Goal: Information Seeking & Learning: Learn about a topic

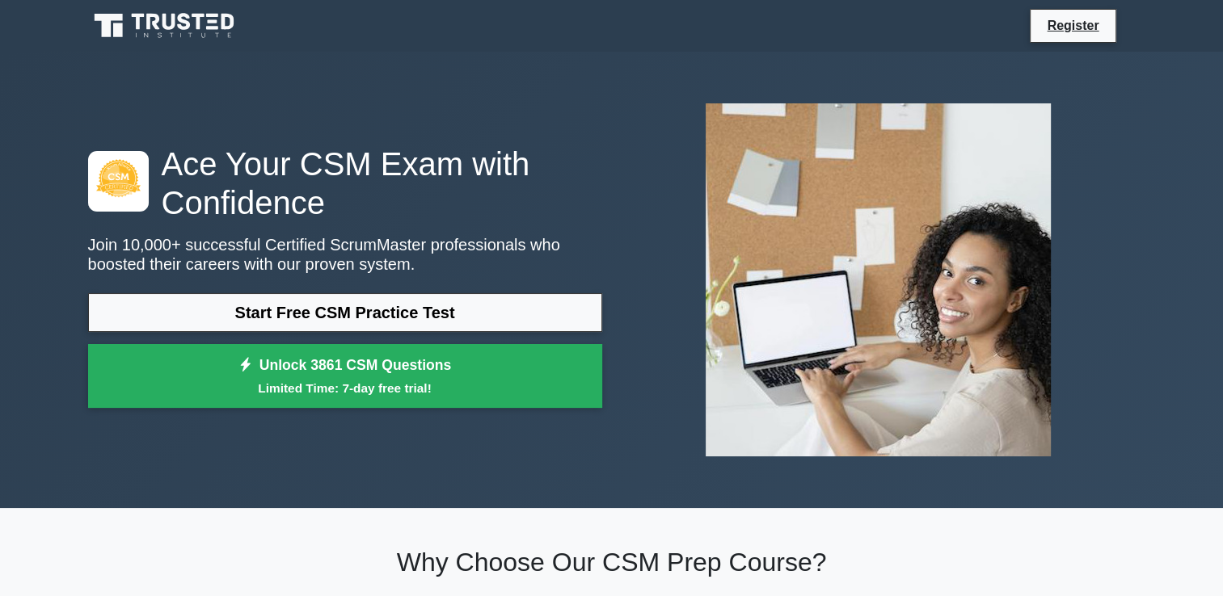
scroll to position [81, 0]
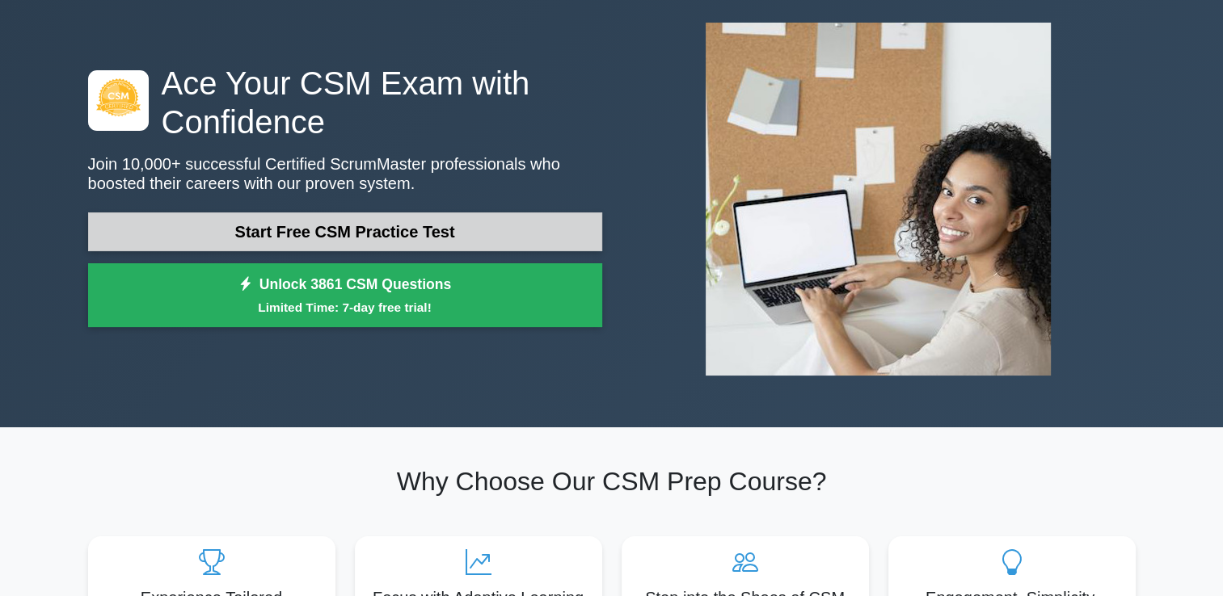
click at [449, 233] on link "Start Free CSM Practice Test" at bounding box center [345, 232] width 514 height 39
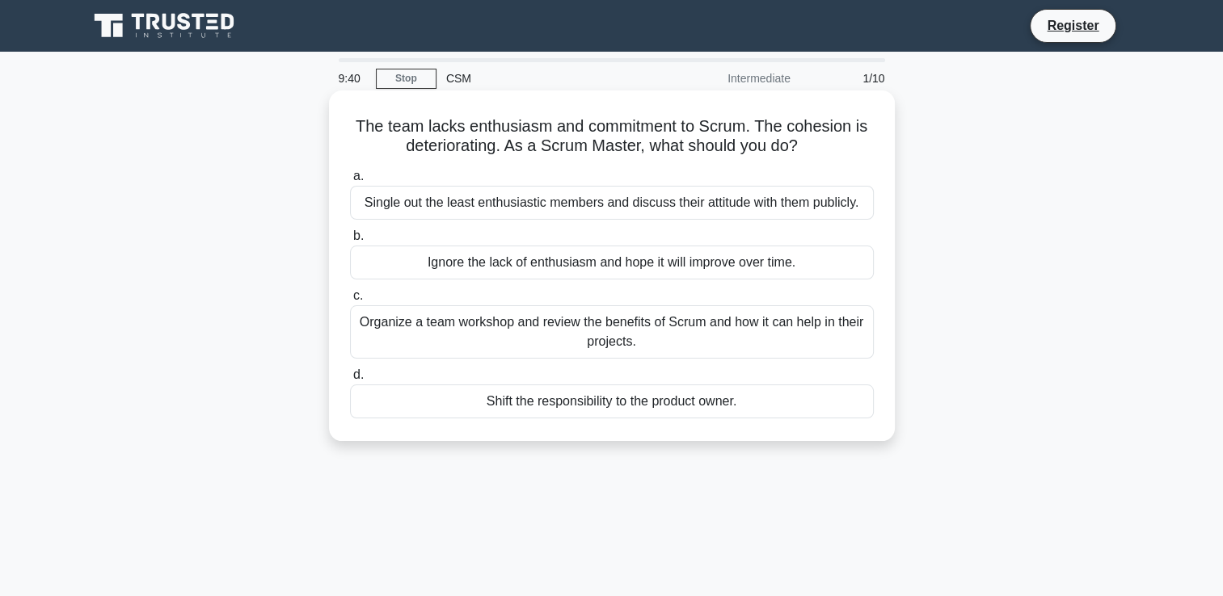
click at [748, 339] on div "Organize a team workshop and review the benefits of Scrum and how it can help i…" at bounding box center [612, 332] width 524 height 53
click at [350, 301] on input "c. Organize a team workshop and review the benefits of Scrum and how it can hel…" at bounding box center [350, 296] width 0 height 11
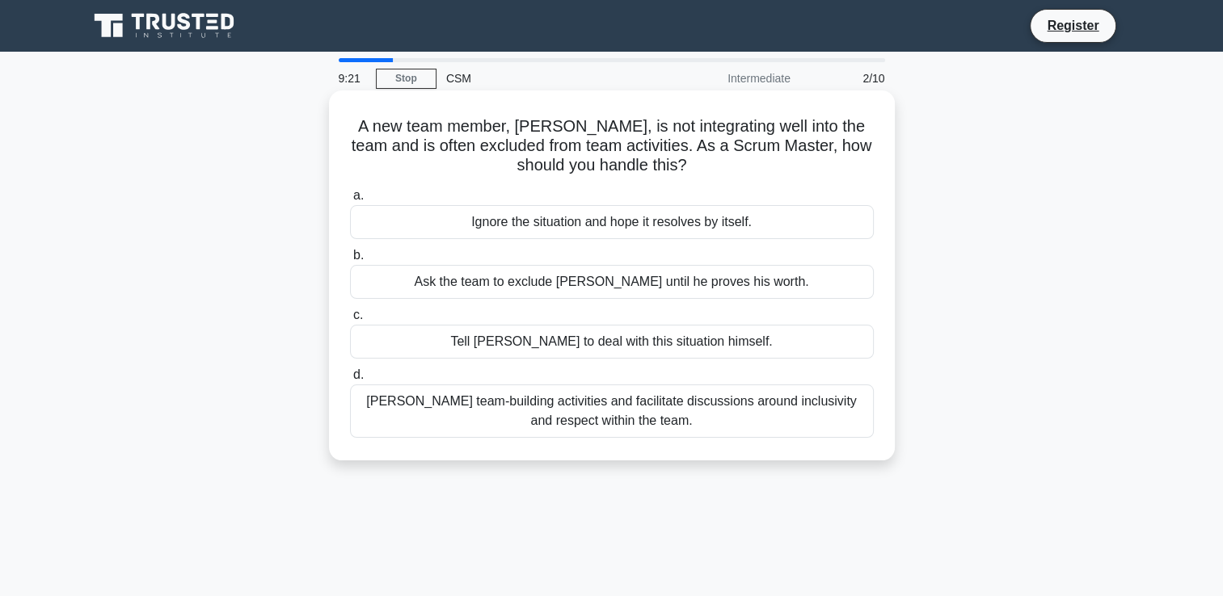
click at [735, 415] on div "Foster team-building activities and facilitate discussions around inclusivity a…" at bounding box center [612, 411] width 524 height 53
click at [350, 381] on input "d. Foster team-building activities and facilitate discussions around inclusivit…" at bounding box center [350, 375] width 0 height 11
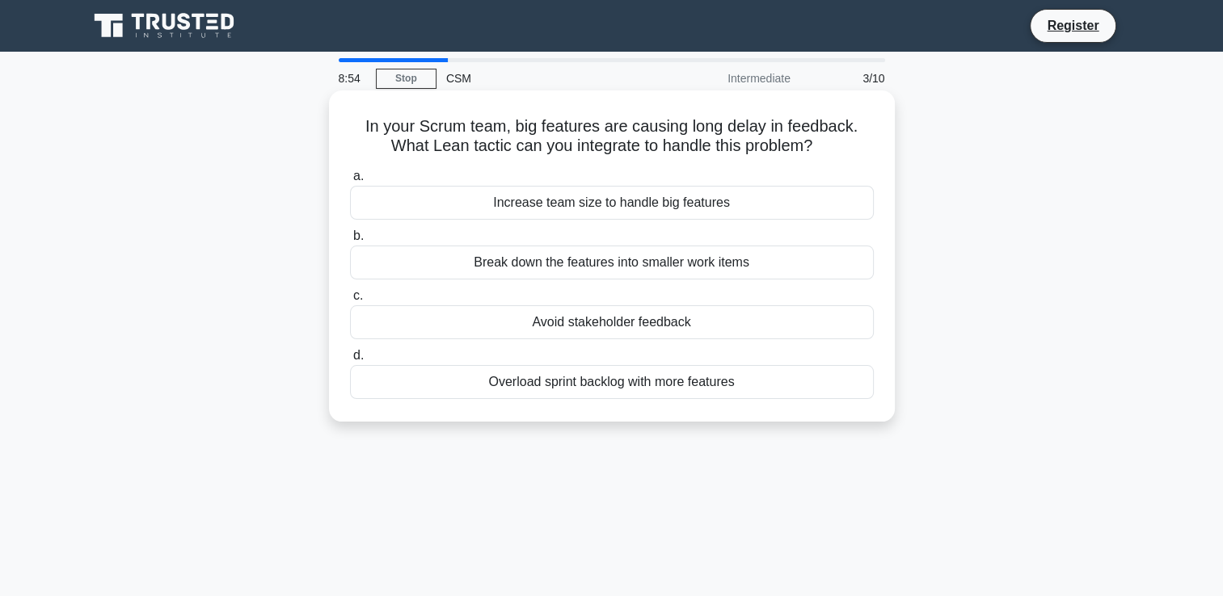
click at [661, 267] on div "Break down the features into smaller work items" at bounding box center [612, 263] width 524 height 34
click at [350, 242] on input "b. Break down the features into smaller work items" at bounding box center [350, 236] width 0 height 11
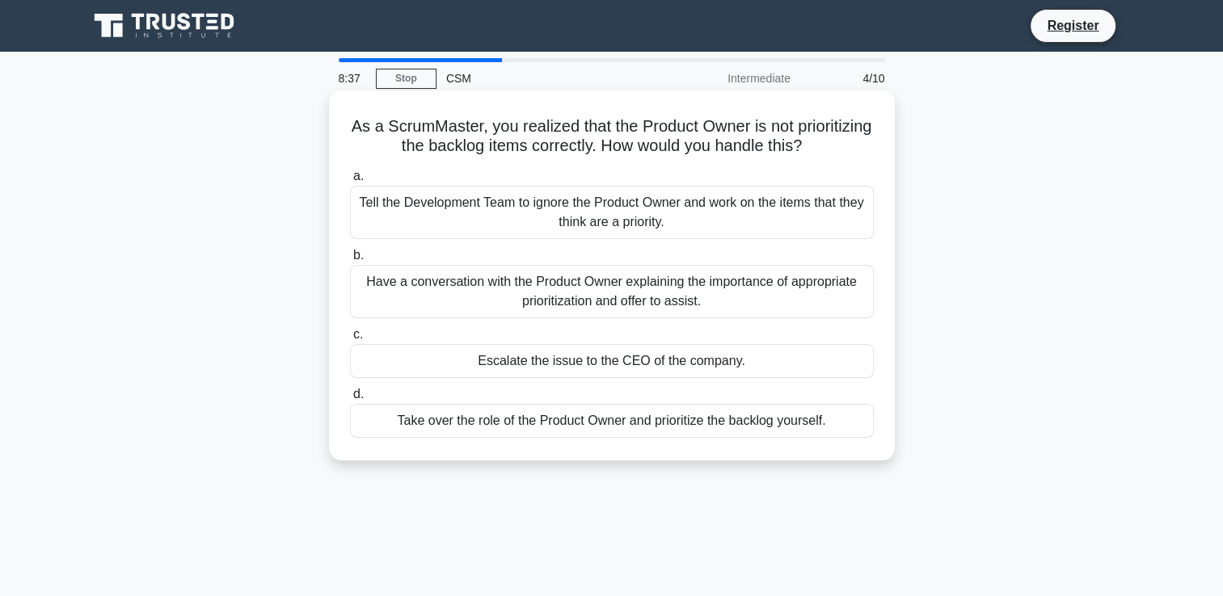
click at [637, 296] on div "Have a conversation with the Product Owner explaining the importance of appropr…" at bounding box center [612, 291] width 524 height 53
click at [350, 261] on input "b. Have a conversation with the Product Owner explaining the importance of appr…" at bounding box center [350, 256] width 0 height 11
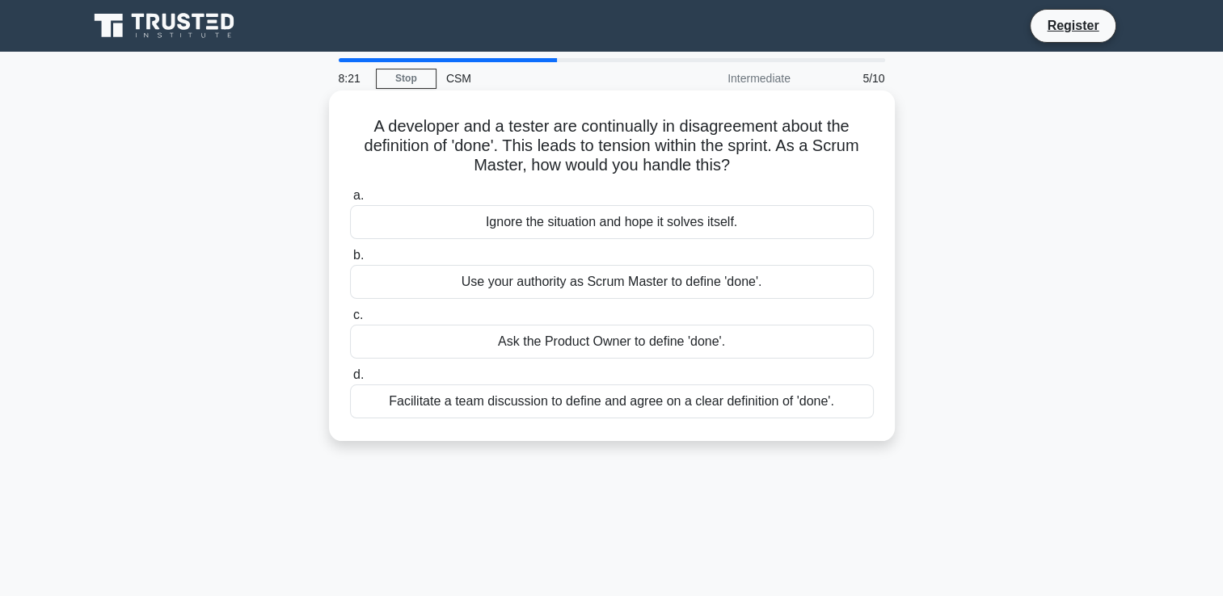
click at [546, 408] on div "Facilitate a team discussion to define and agree on a clear definition of 'done…" at bounding box center [612, 402] width 524 height 34
click at [350, 381] on input "d. Facilitate a team discussion to define and agree on a clear definition of 'd…" at bounding box center [350, 375] width 0 height 11
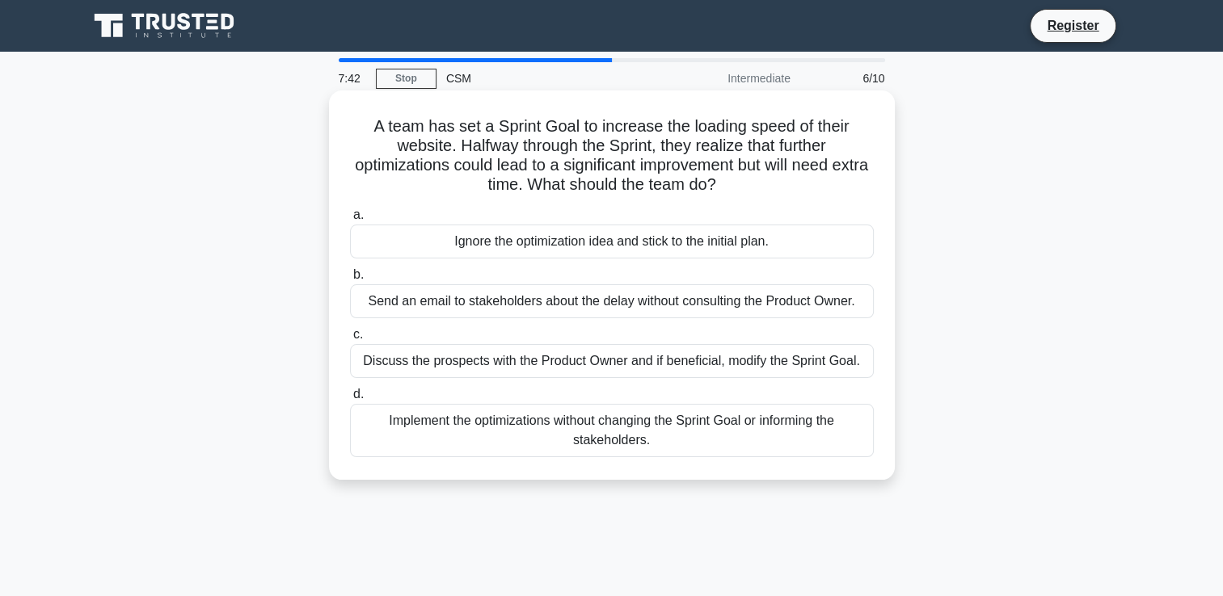
click at [643, 366] on div "Discuss the prospects with the Product Owner and if beneficial, modify the Spri…" at bounding box center [612, 361] width 524 height 34
click at [350, 340] on input "c. Discuss the prospects with the Product Owner and if beneficial, modify the S…" at bounding box center [350, 335] width 0 height 11
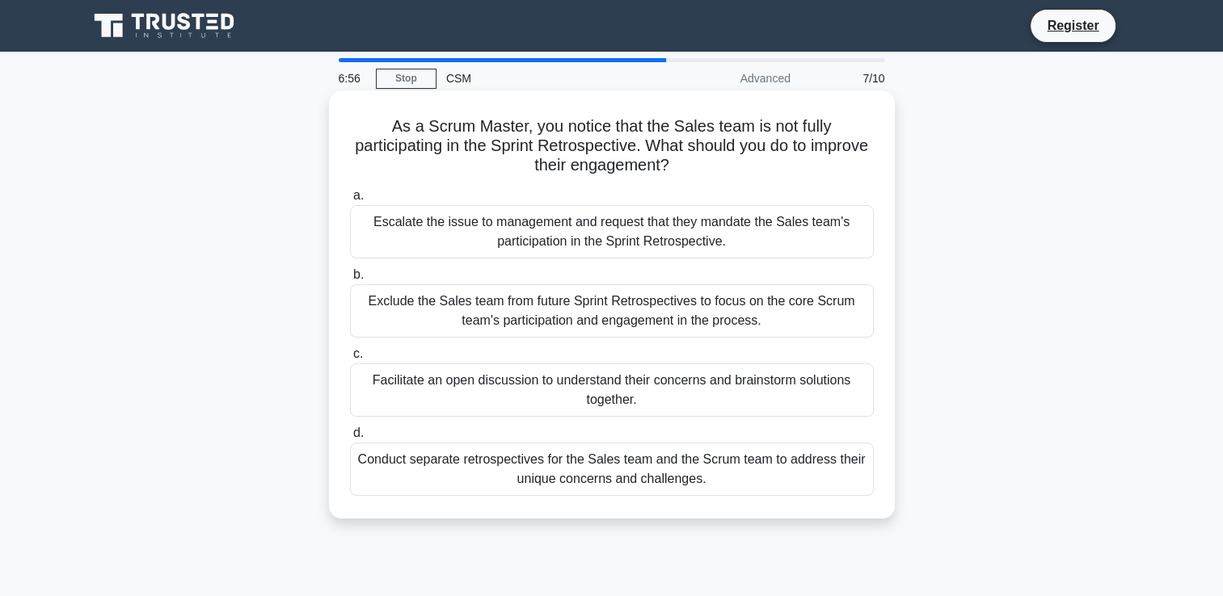
click at [632, 398] on div "Facilitate an open discussion to understand their concerns and brainstorm solut…" at bounding box center [612, 390] width 524 height 53
click at [350, 360] on input "c. Facilitate an open discussion to understand their concerns and brainstorm so…" at bounding box center [350, 354] width 0 height 11
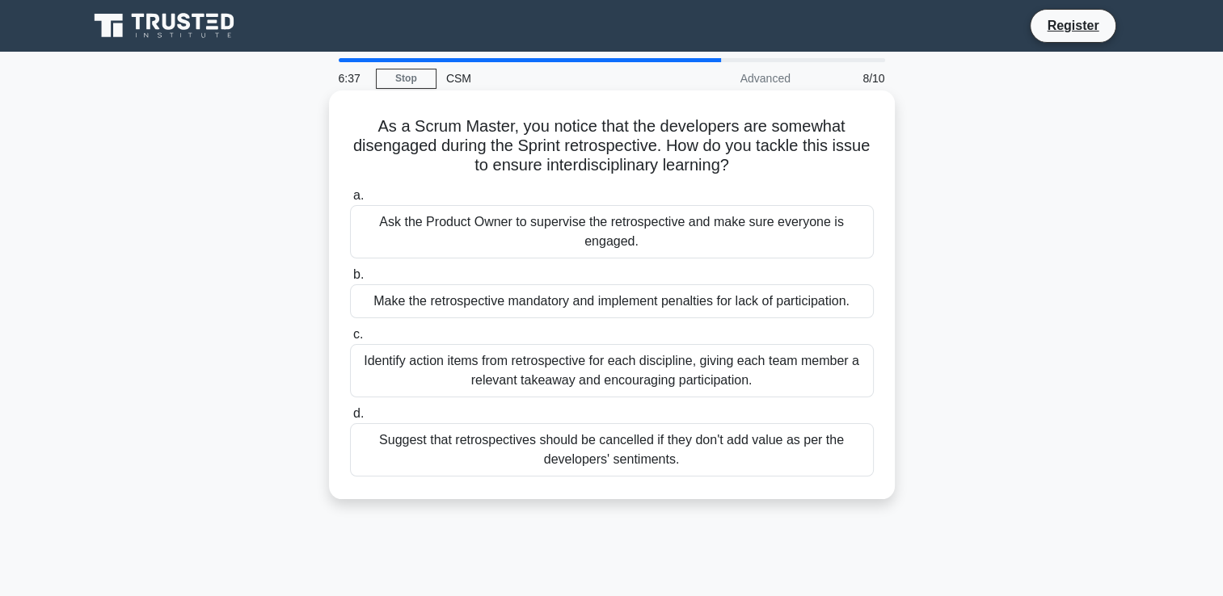
click at [625, 377] on div "Identify action items from retrospective for each discipline, giving each team …" at bounding box center [612, 370] width 524 height 53
click at [350, 340] on input "c. Identify action items from retrospective for each discipline, giving each te…" at bounding box center [350, 335] width 0 height 11
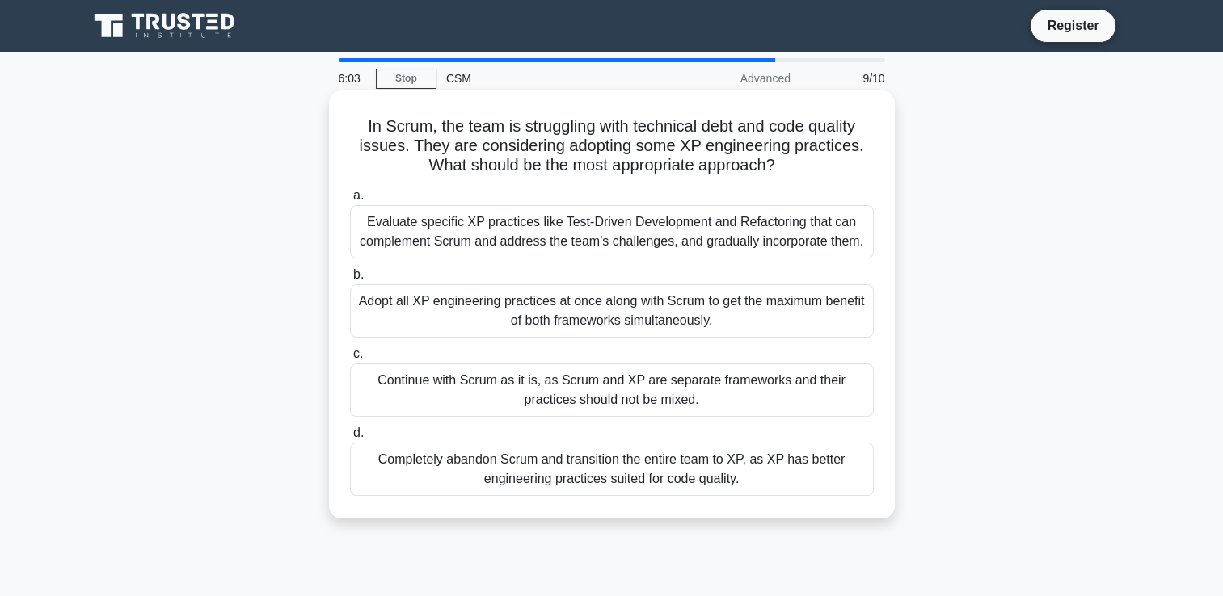
click at [651, 249] on div "Evaluate specific XP practices like Test-Driven Development and Refactoring tha…" at bounding box center [612, 231] width 524 height 53
click at [350, 201] on input "a. Evaluate specific XP practices like Test-Driven Development and Refactoring …" at bounding box center [350, 196] width 0 height 11
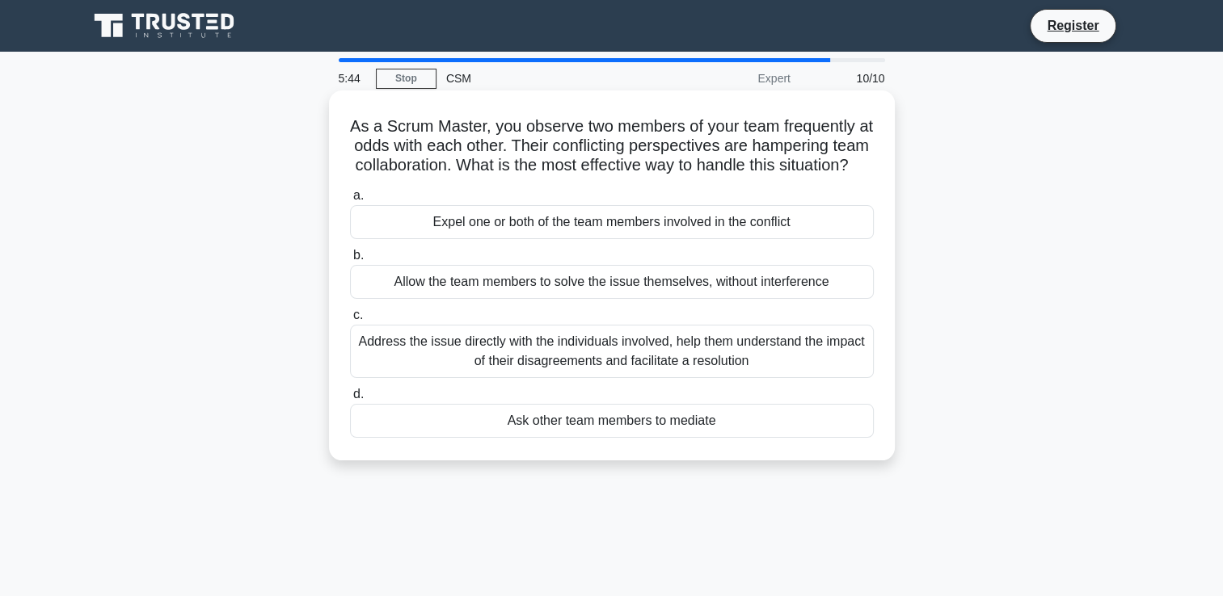
click at [624, 376] on div "Address the issue directly with the individuals involved, help them understand …" at bounding box center [612, 351] width 524 height 53
click at [350, 321] on input "c. Address the issue directly with the individuals involved, help them understa…" at bounding box center [350, 315] width 0 height 11
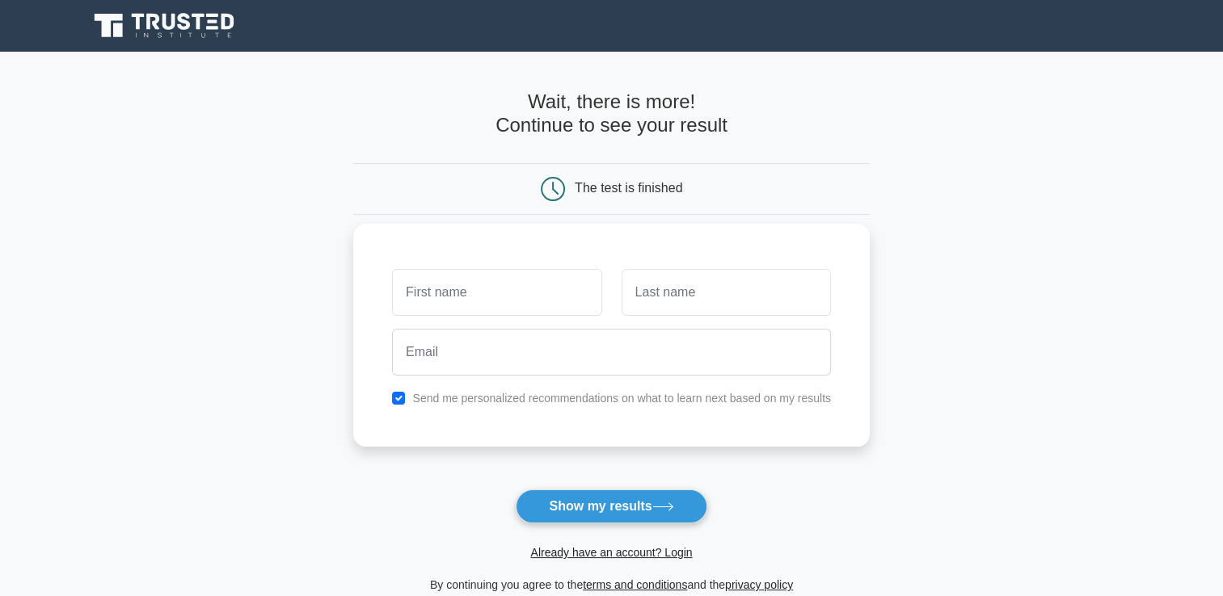
click at [482, 286] on input "text" at bounding box center [496, 292] width 209 height 47
type input "yashika"
click at [683, 302] on input "text" at bounding box center [726, 292] width 209 height 47
type input "tiwari"
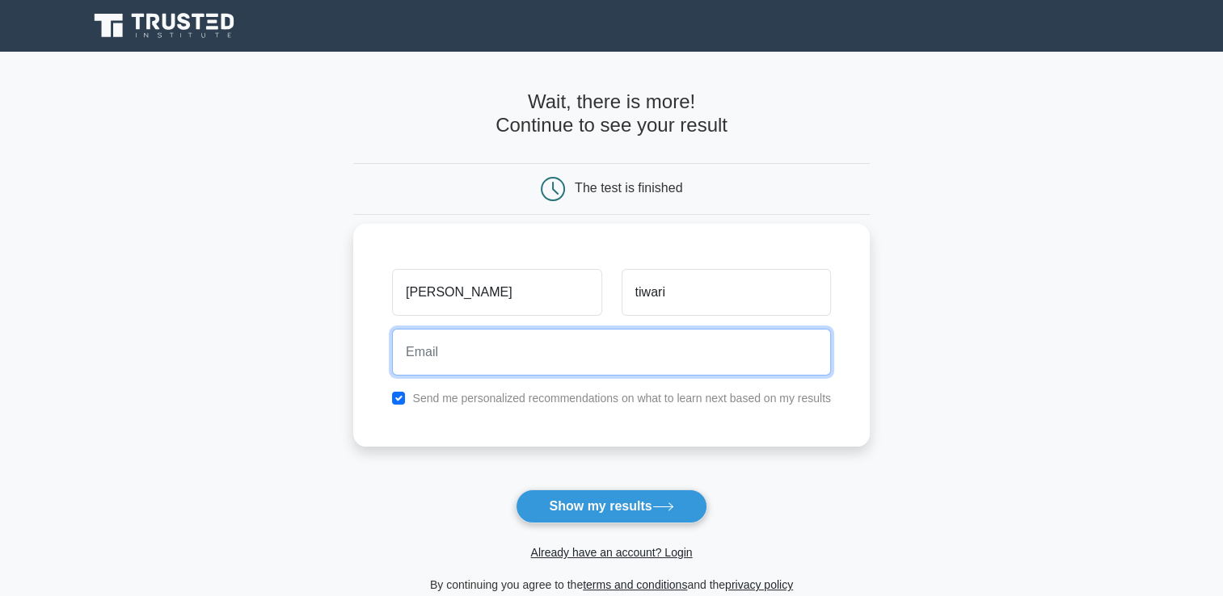
click at [447, 351] on input "email" at bounding box center [611, 352] width 439 height 47
type input "tiwariyash400@gmail.com"
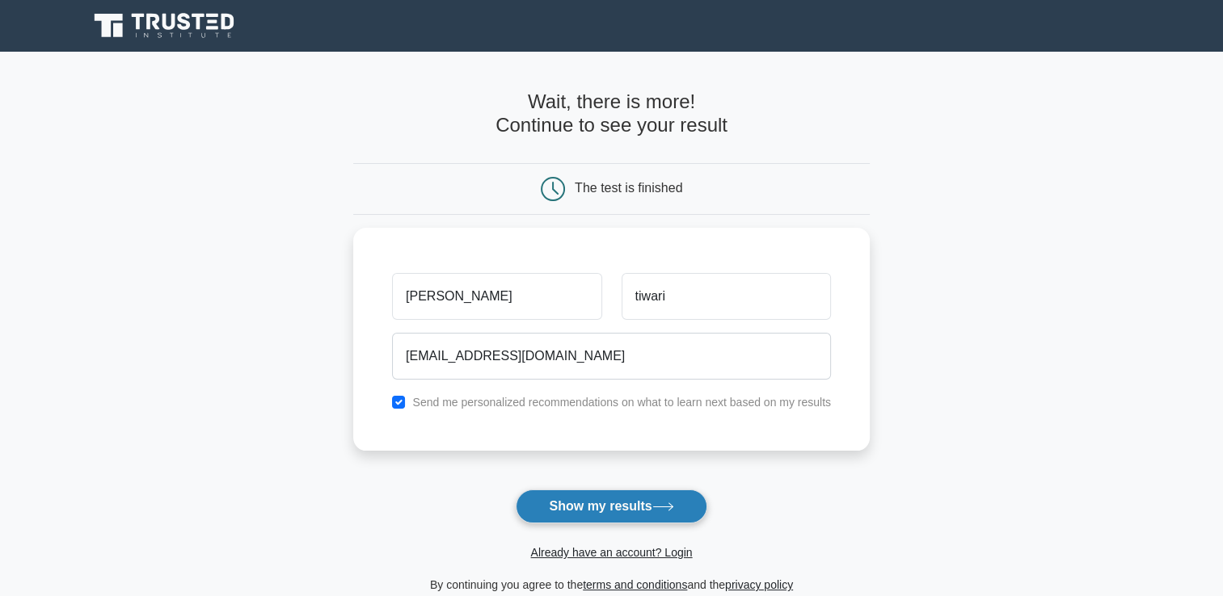
click at [624, 508] on button "Show my results" at bounding box center [611, 507] width 191 height 34
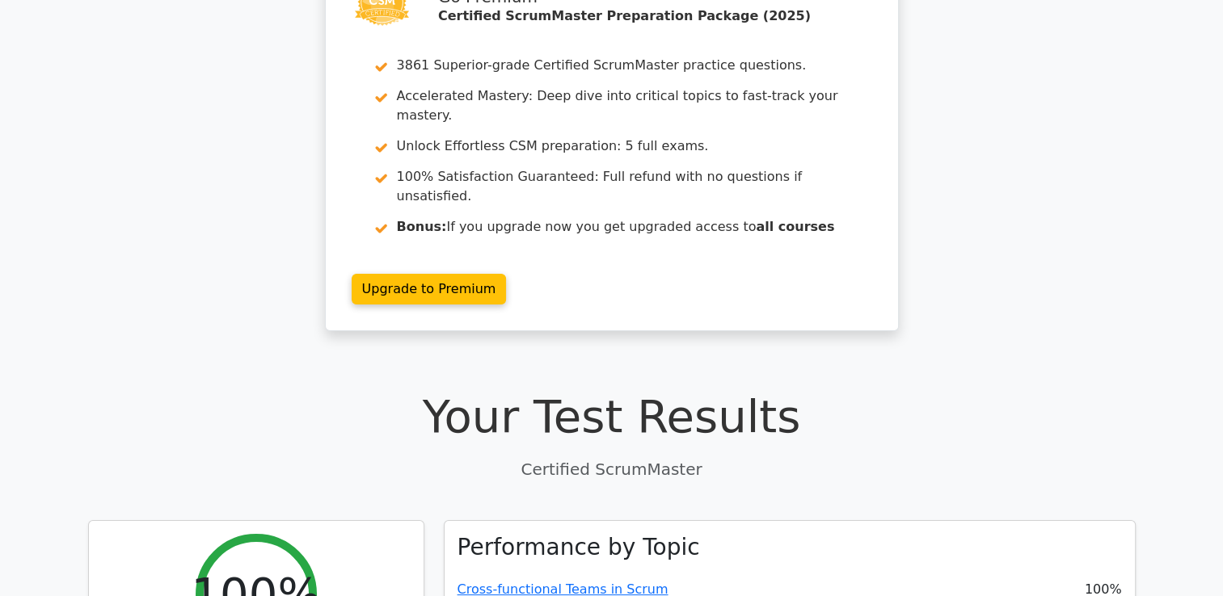
scroll to position [404, 0]
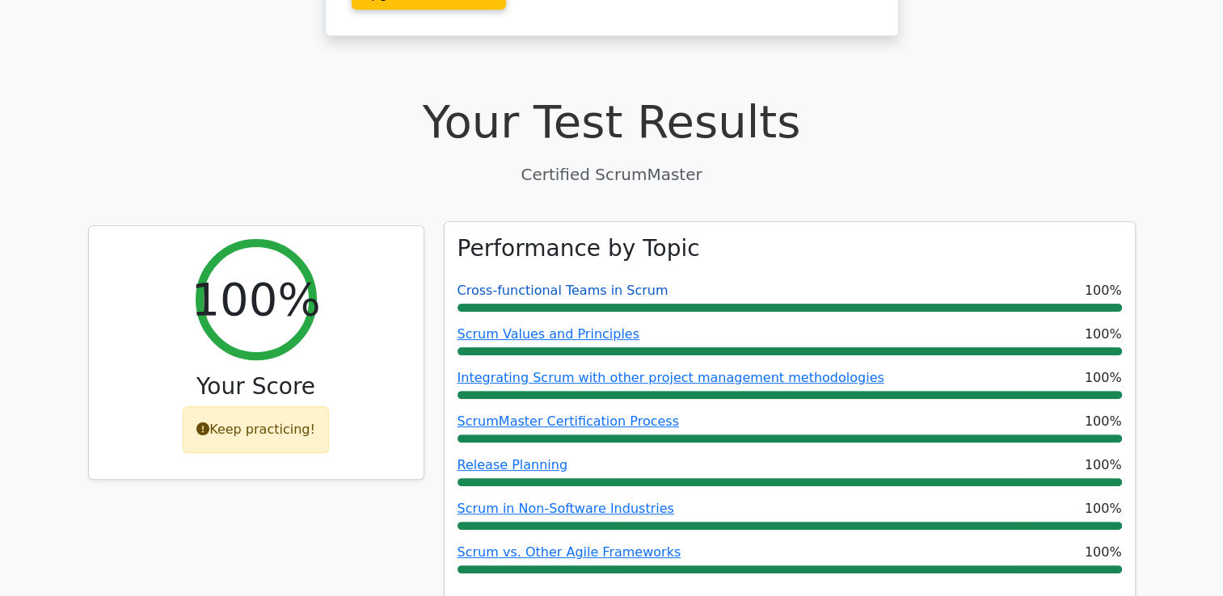
click at [574, 283] on link "Cross-functional Teams in Scrum" at bounding box center [562, 290] width 211 height 15
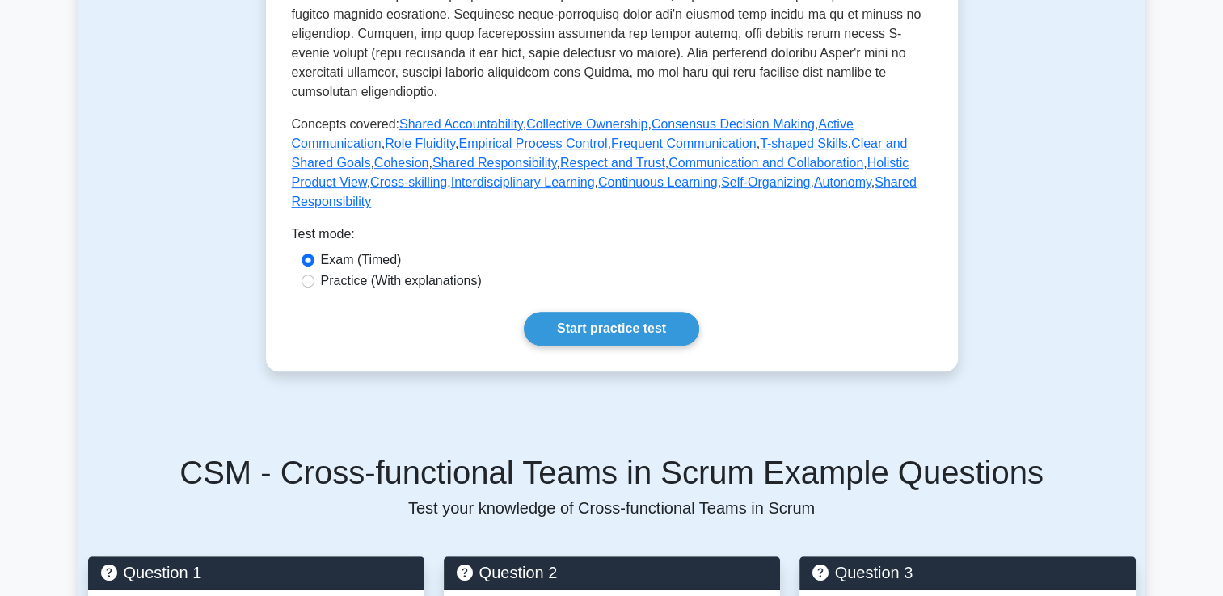
scroll to position [647, 0]
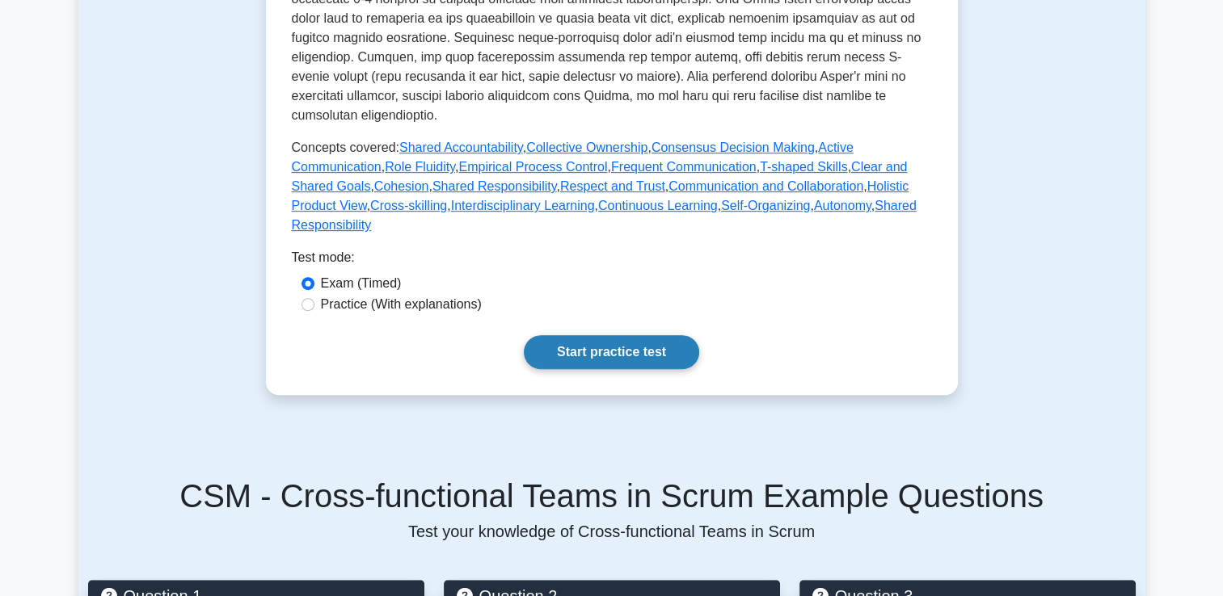
click at [642, 335] on link "Start practice test" at bounding box center [611, 352] width 175 height 34
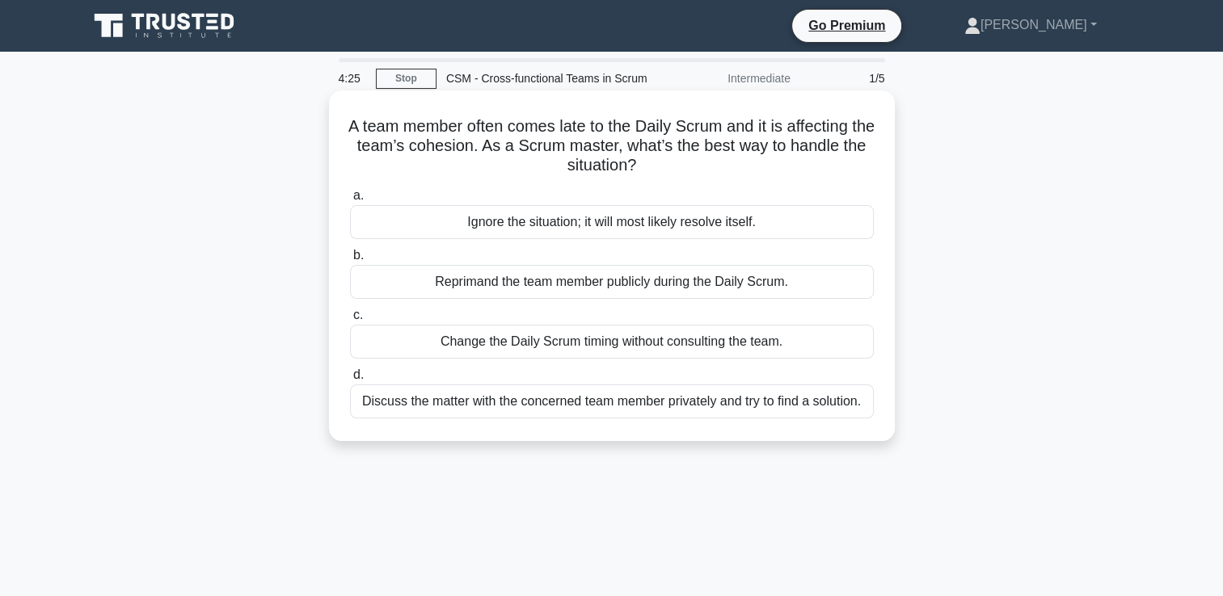
click at [612, 402] on div "Discuss the matter with the concerned team member privately and try to find a s…" at bounding box center [612, 402] width 524 height 34
click at [350, 381] on input "d. Discuss the matter with the concerned team member privately and try to find …" at bounding box center [350, 375] width 0 height 11
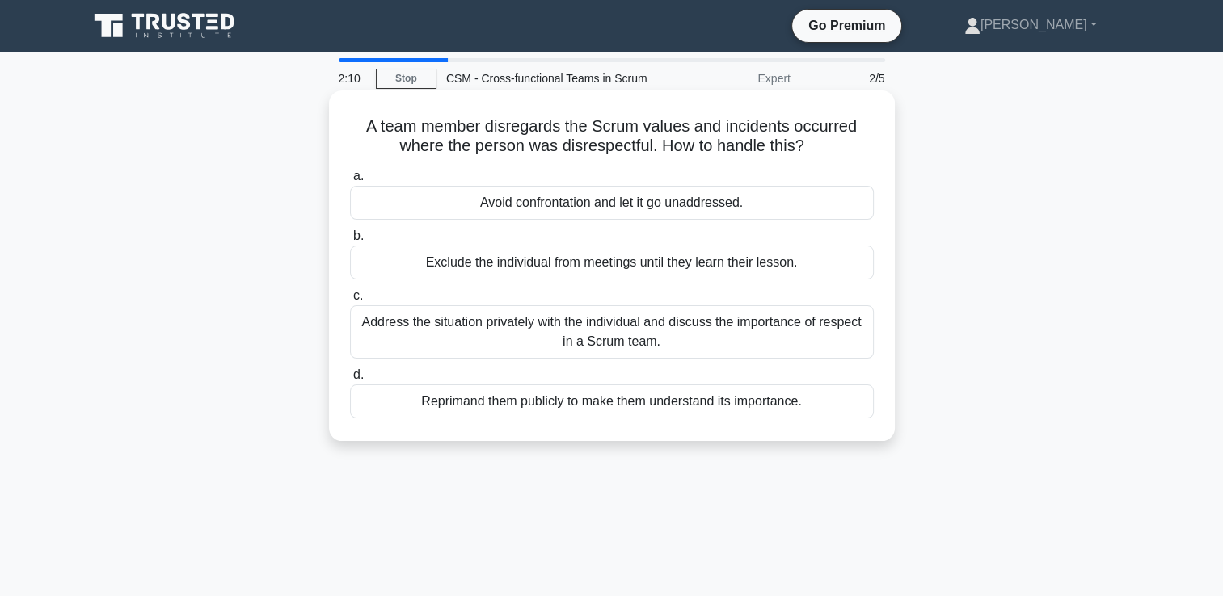
click at [546, 339] on div "Address the situation privately with the individual and discuss the importance …" at bounding box center [612, 332] width 524 height 53
click at [350, 301] on input "c. Address the situation privately with the individual and discuss the importan…" at bounding box center [350, 296] width 0 height 11
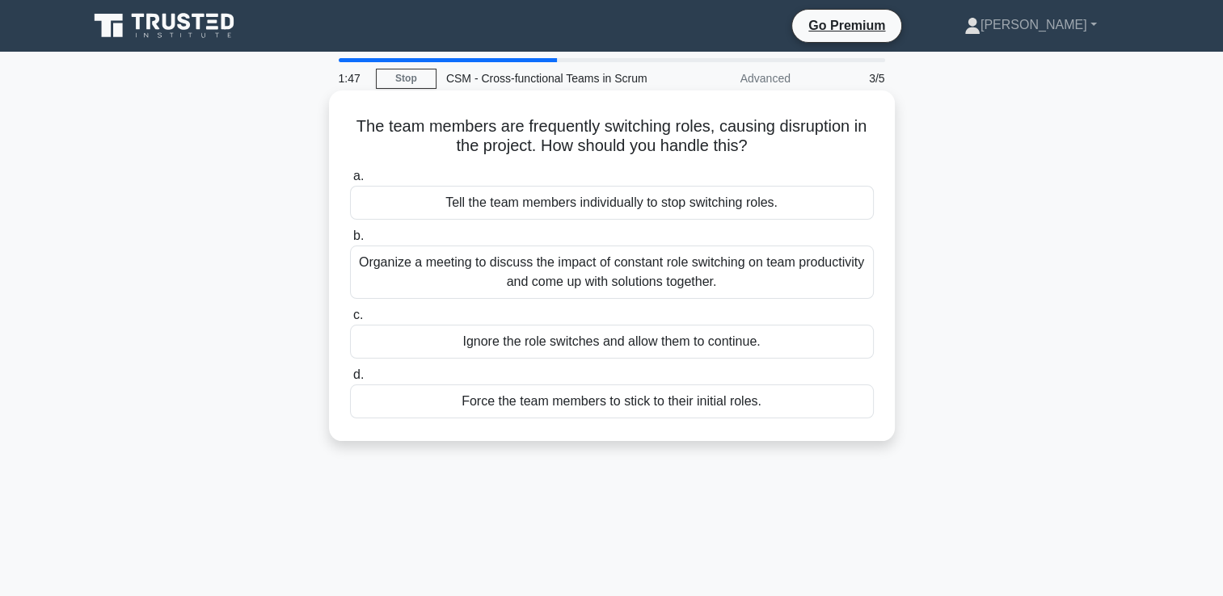
click at [635, 266] on div "Organize a meeting to discuss the impact of constant role switching on team pro…" at bounding box center [612, 272] width 524 height 53
click at [350, 242] on input "b. Organize a meeting to discuss the impact of constant role switching on team …" at bounding box center [350, 236] width 0 height 11
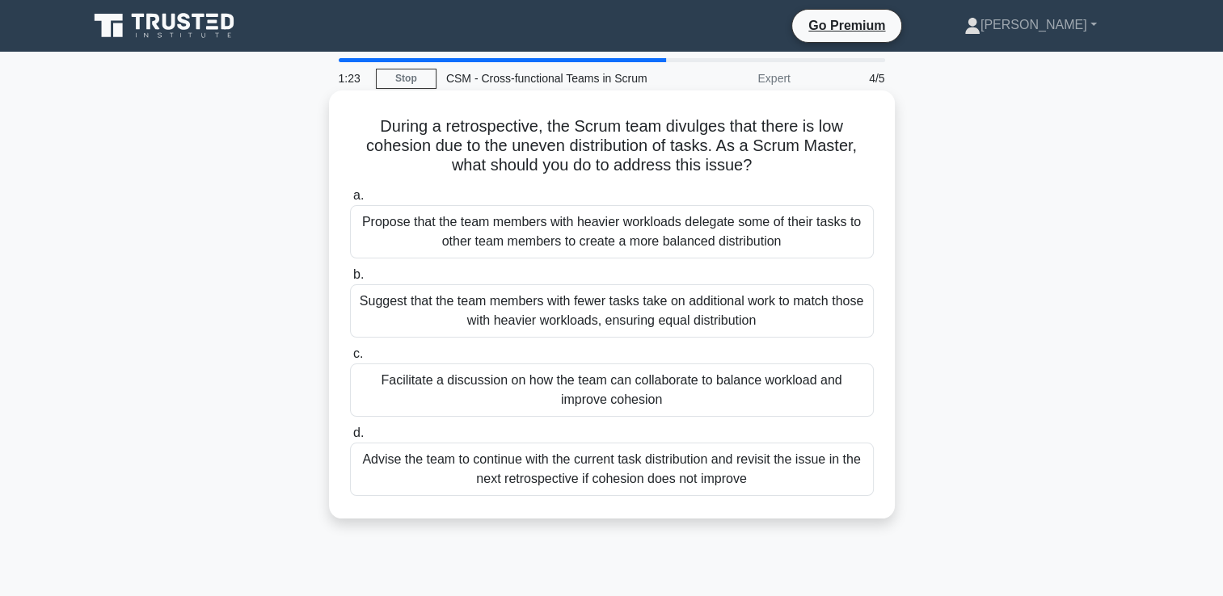
click at [625, 231] on div "Propose that the team members with heavier workloads delegate some of their tas…" at bounding box center [612, 231] width 524 height 53
click at [350, 201] on input "a. Propose that the team members with heavier workloads delegate some of their …" at bounding box center [350, 196] width 0 height 11
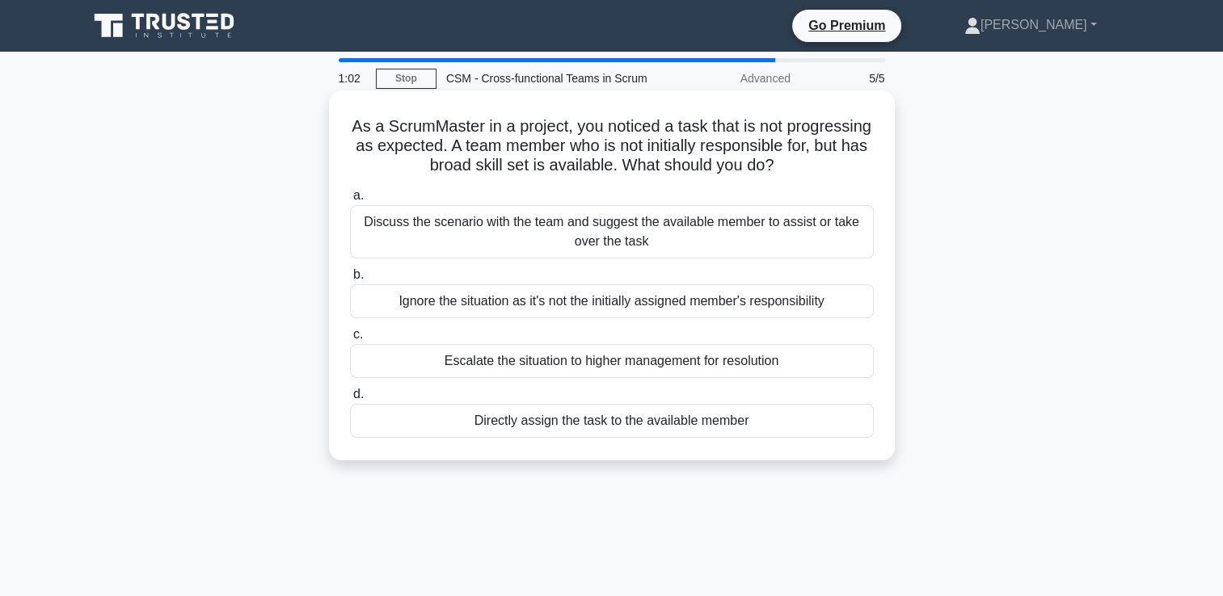
click at [604, 255] on div "Discuss the scenario with the team and suggest the available member to assist o…" at bounding box center [612, 231] width 524 height 53
click at [350, 201] on input "a. Discuss the scenario with the team and suggest the available member to assis…" at bounding box center [350, 196] width 0 height 11
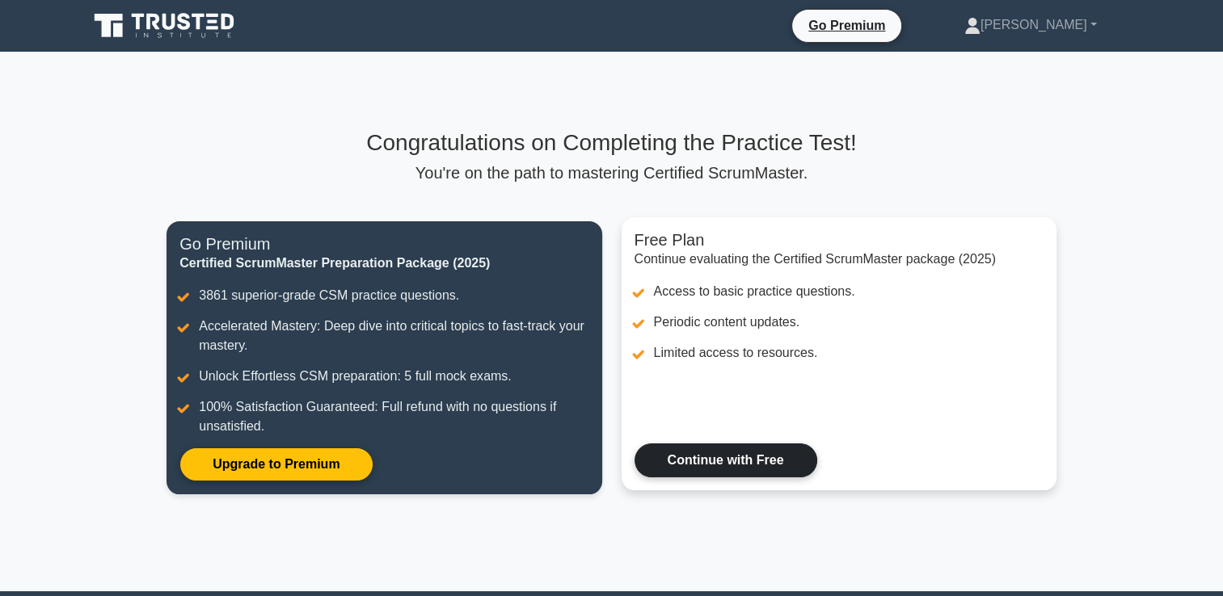
click at [742, 464] on link "Continue with Free" at bounding box center [725, 461] width 183 height 34
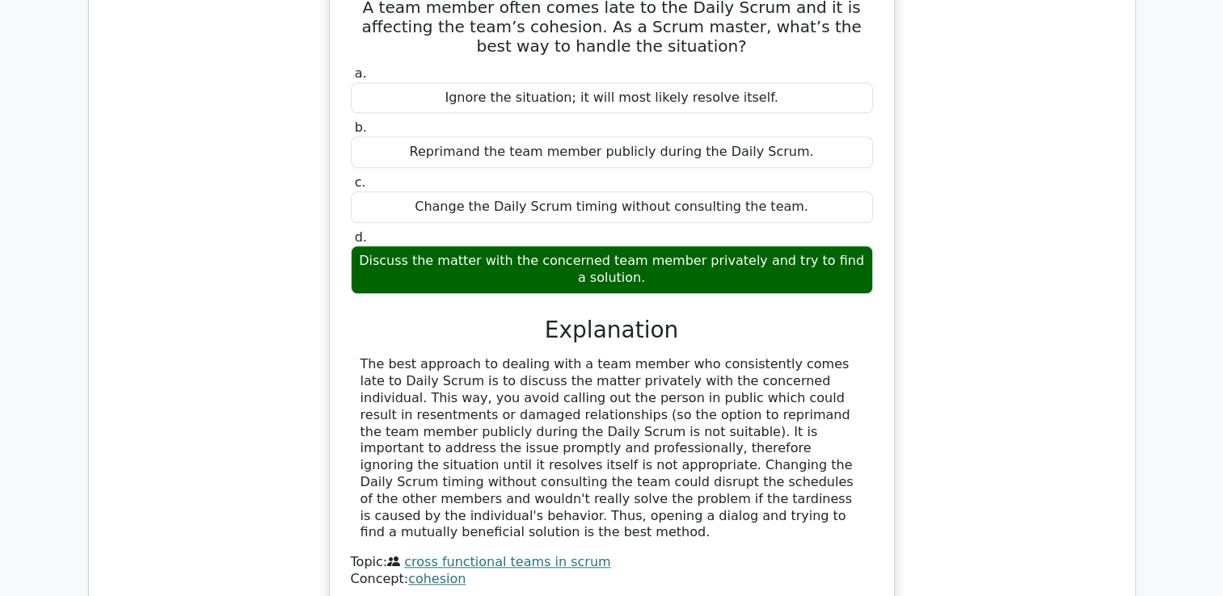
scroll to position [1536, 0]
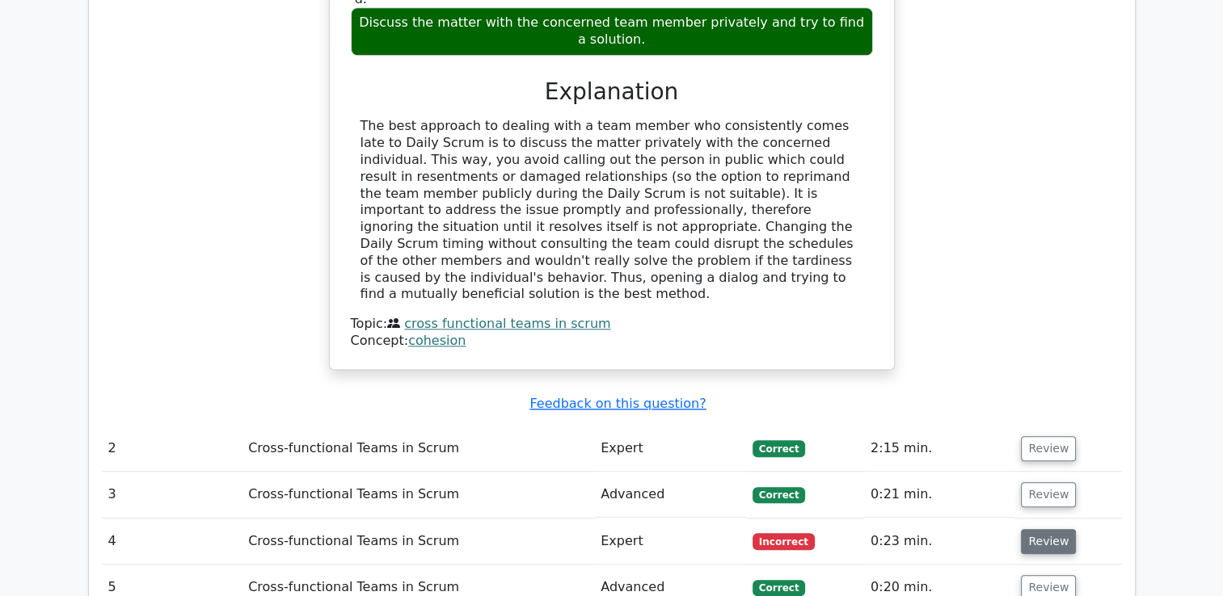
click at [1038, 529] on button "Review" at bounding box center [1048, 541] width 55 height 25
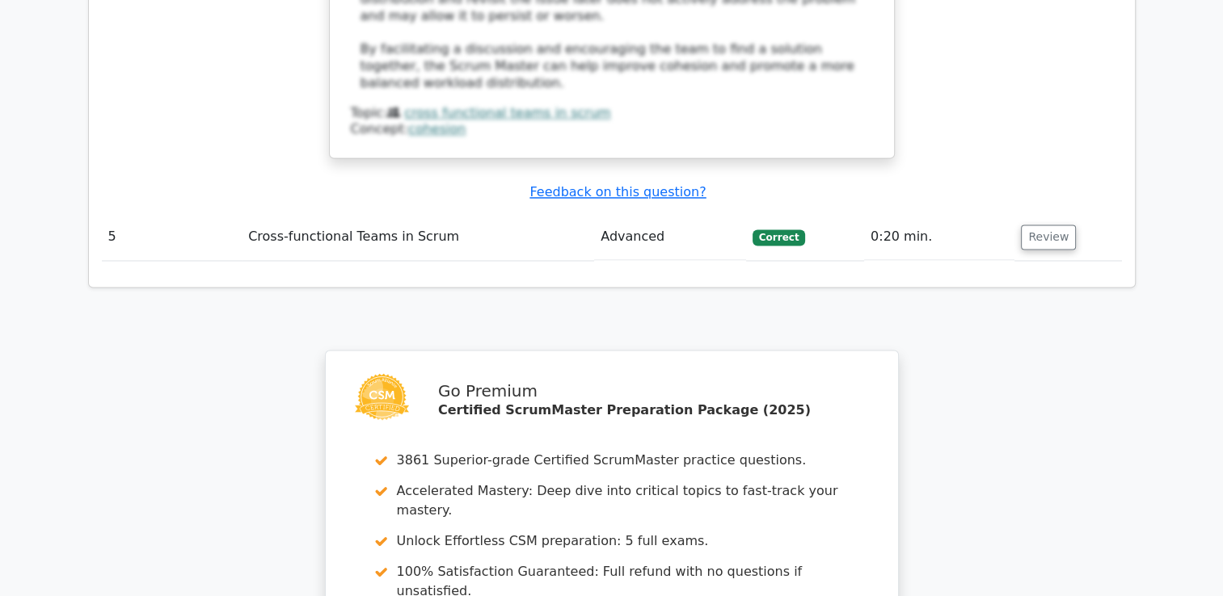
scroll to position [2344, 0]
